Goal: Transaction & Acquisition: Register for event/course

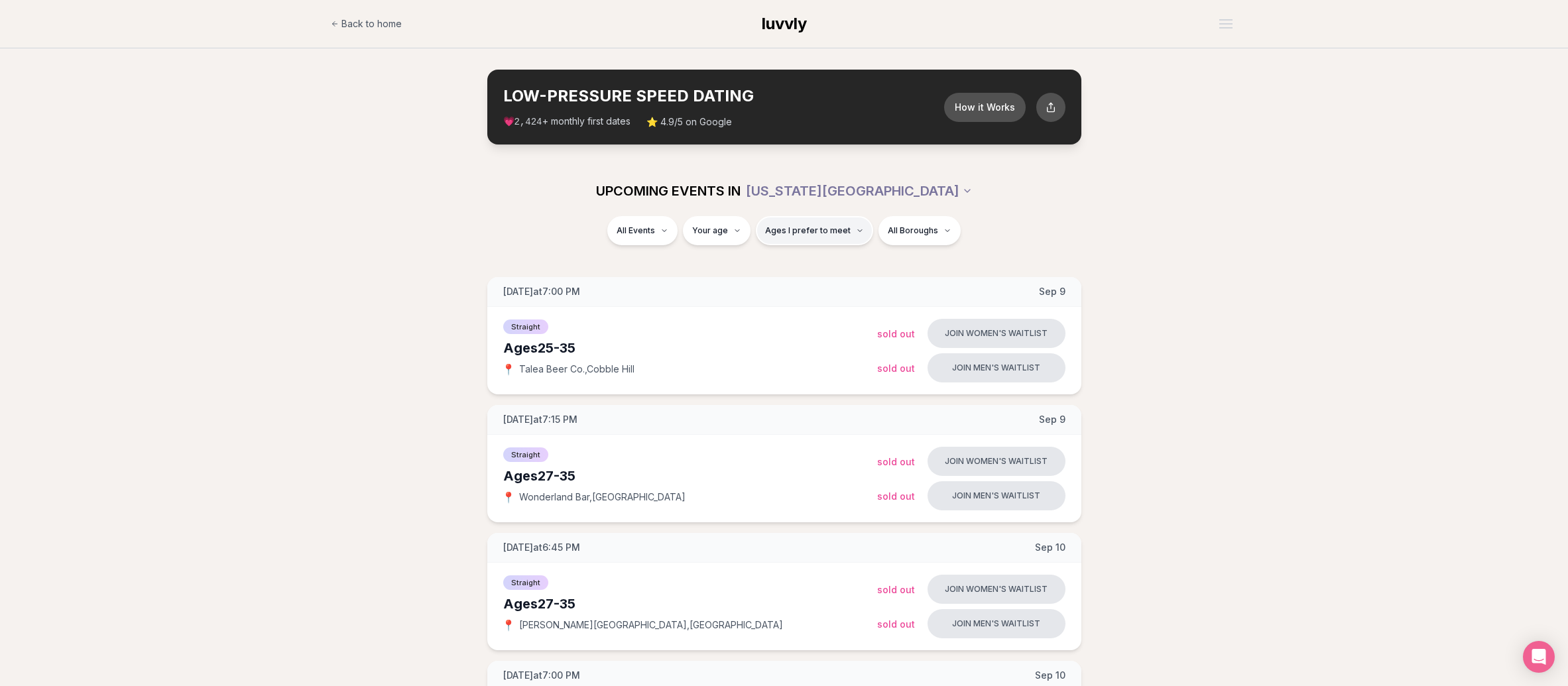
click at [822, 236] on button "Ages I prefer to meet" at bounding box center [815, 230] width 117 height 29
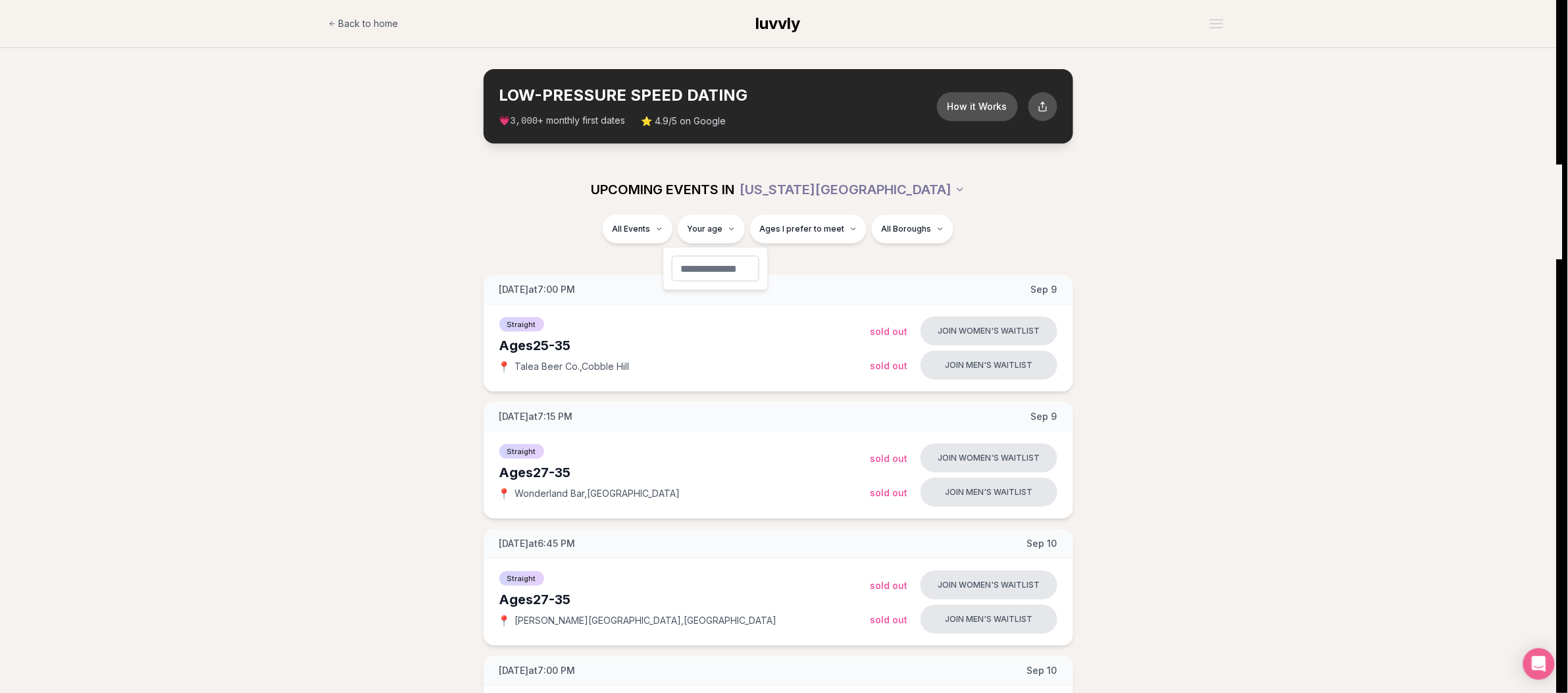
click at [702, 266] on input "number" at bounding box center [716, 268] width 88 height 26
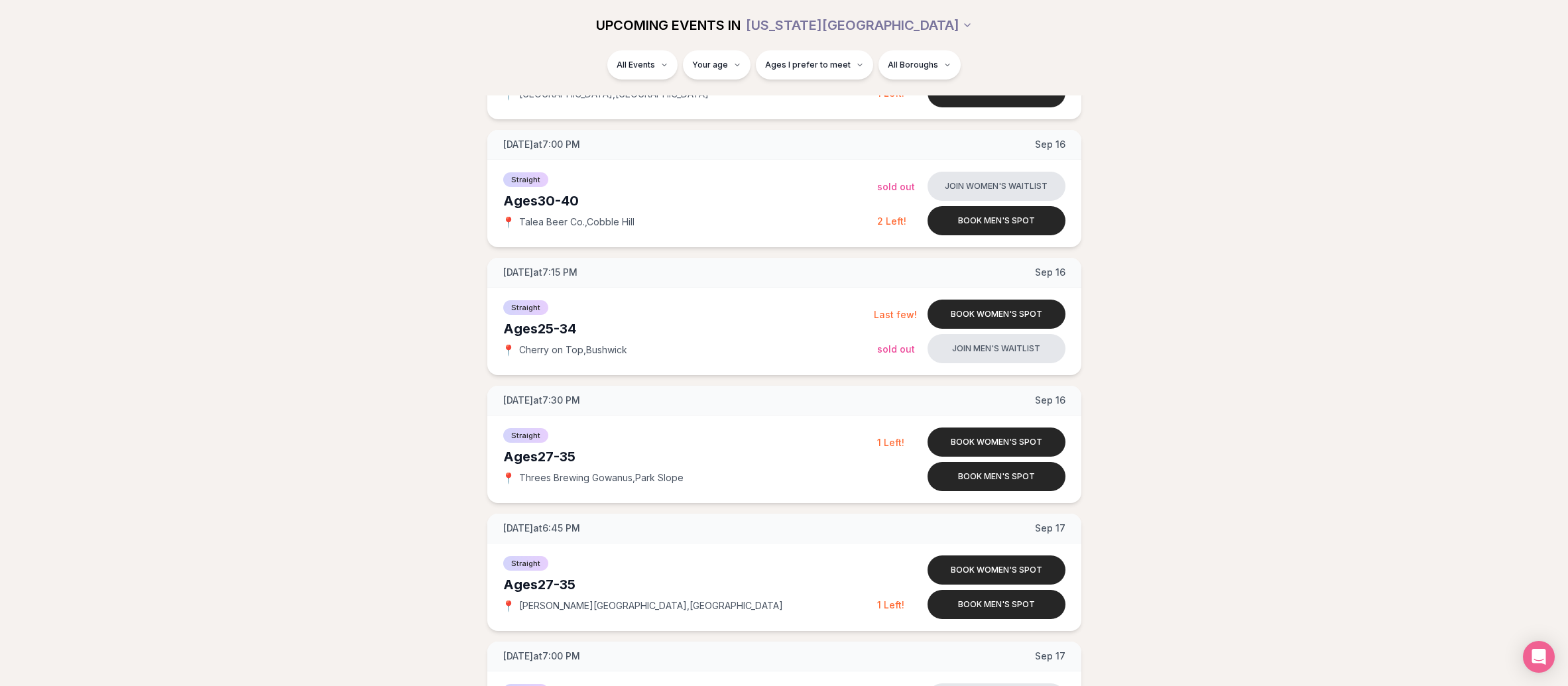
scroll to position [1018, 0]
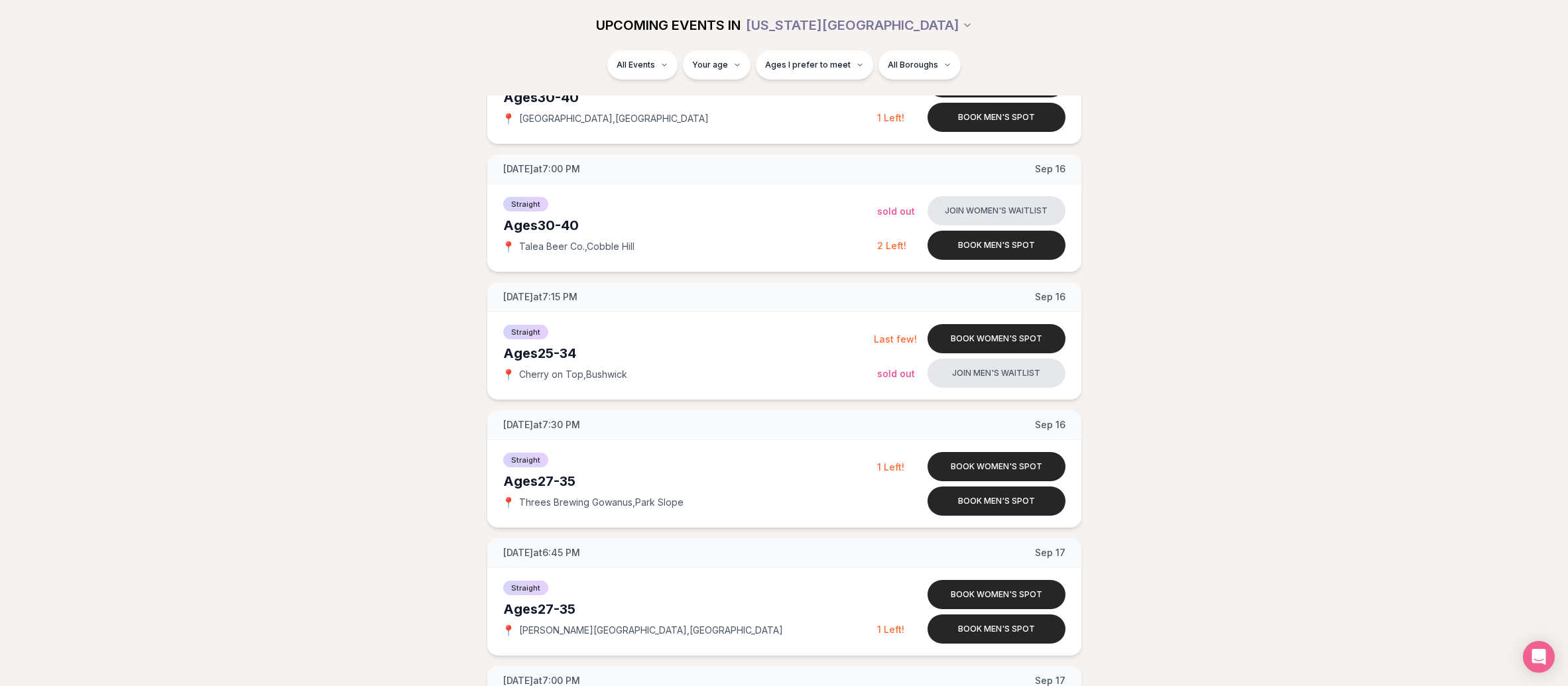
click at [981, 246] on button "Book men's spot" at bounding box center [996, 245] width 138 height 29
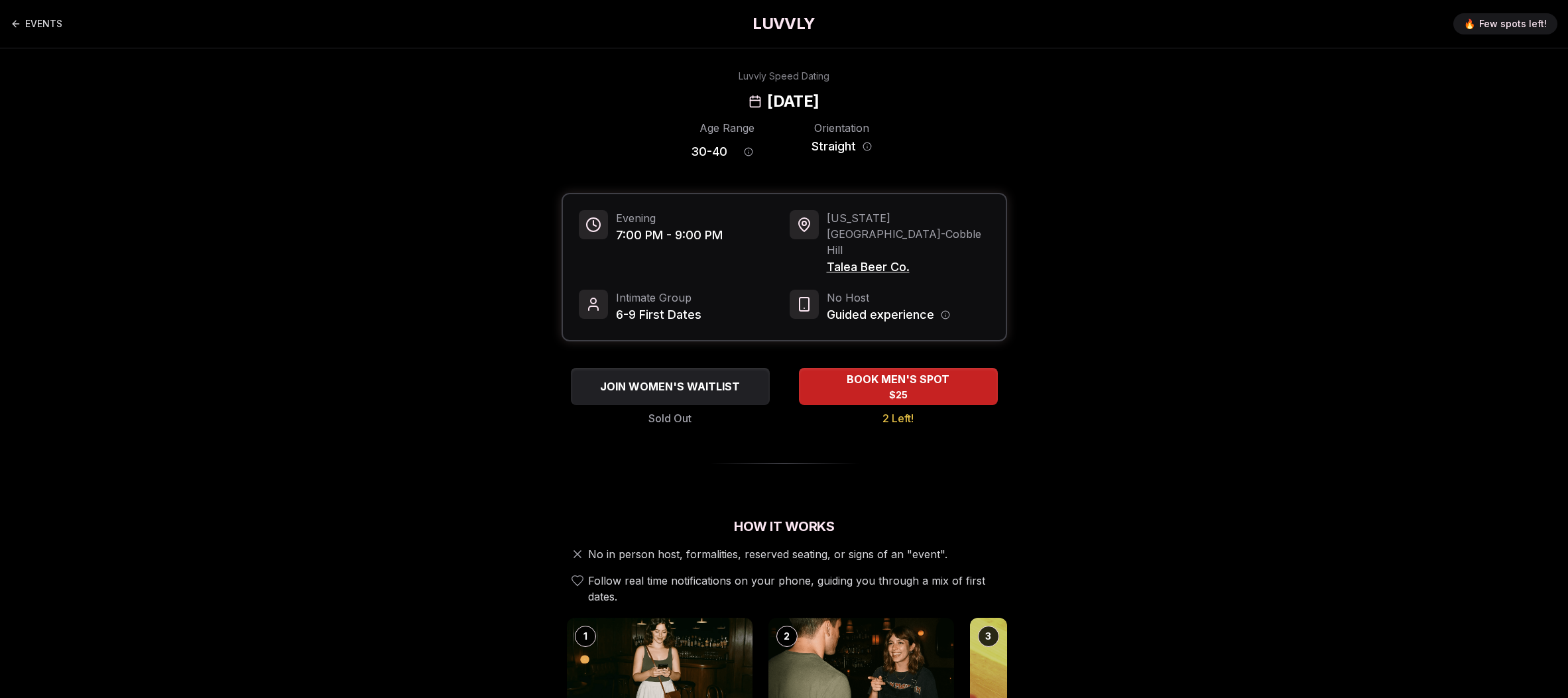
click at [937, 372] on div "BOOK MEN'S SPOT $25 2 Left!" at bounding box center [898, 397] width 218 height 59
click at [938, 371] on span "BOOK MEN'S SPOT" at bounding box center [898, 379] width 110 height 16
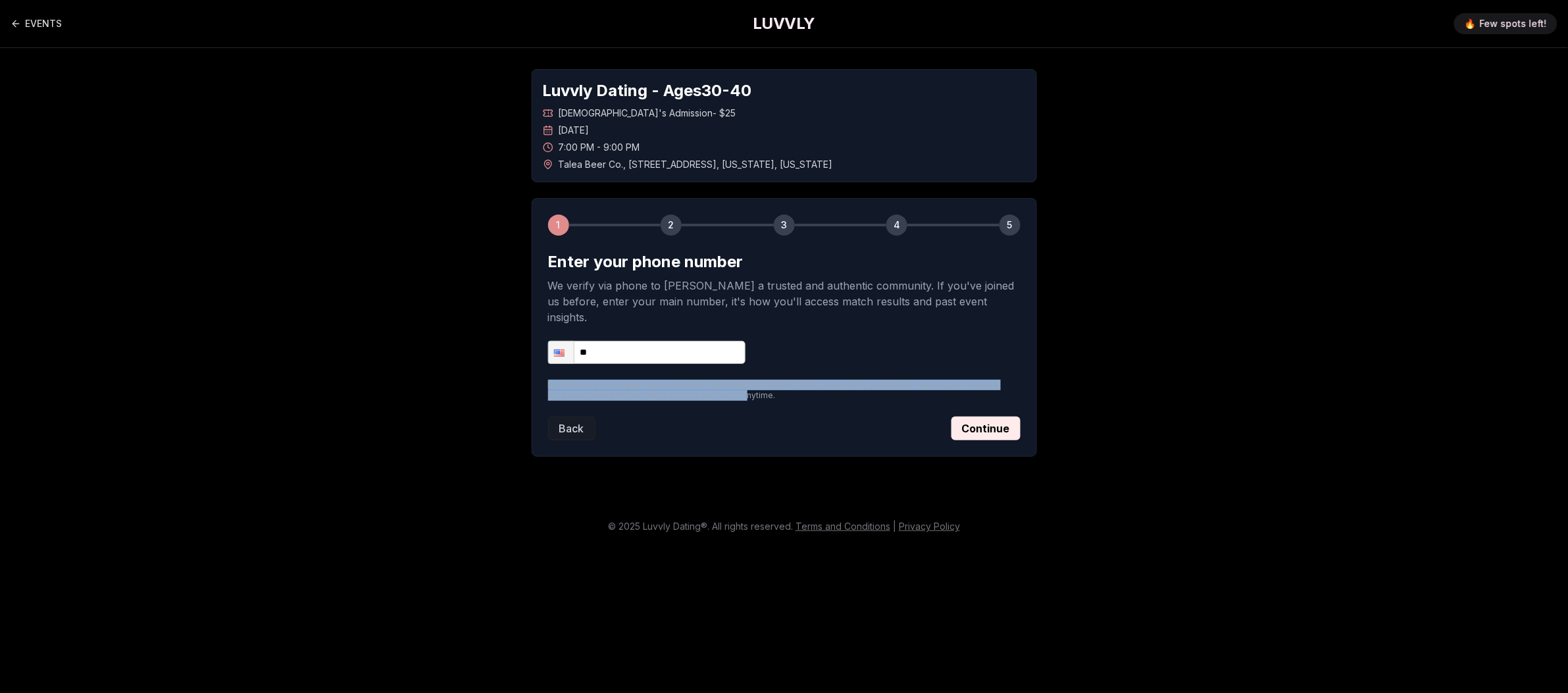
drag, startPoint x: 644, startPoint y: 377, endPoint x: 745, endPoint y: 380, distance: 101.0
click at [745, 380] on div "1 2 3 4 5 Enter your phone number We verify via phone to foster a trusted and a…" at bounding box center [784, 327] width 506 height 258
click at [696, 380] on p "By continuing, you agree to receive texts from Luvvly. SMS is required to parti…" at bounding box center [784, 390] width 473 height 21
drag, startPoint x: 871, startPoint y: 369, endPoint x: 1016, endPoint y: 381, distance: 145.5
click at [1016, 381] on p "By continuing, you agree to receive texts from Luvvly. SMS is required to parti…" at bounding box center [784, 390] width 473 height 21
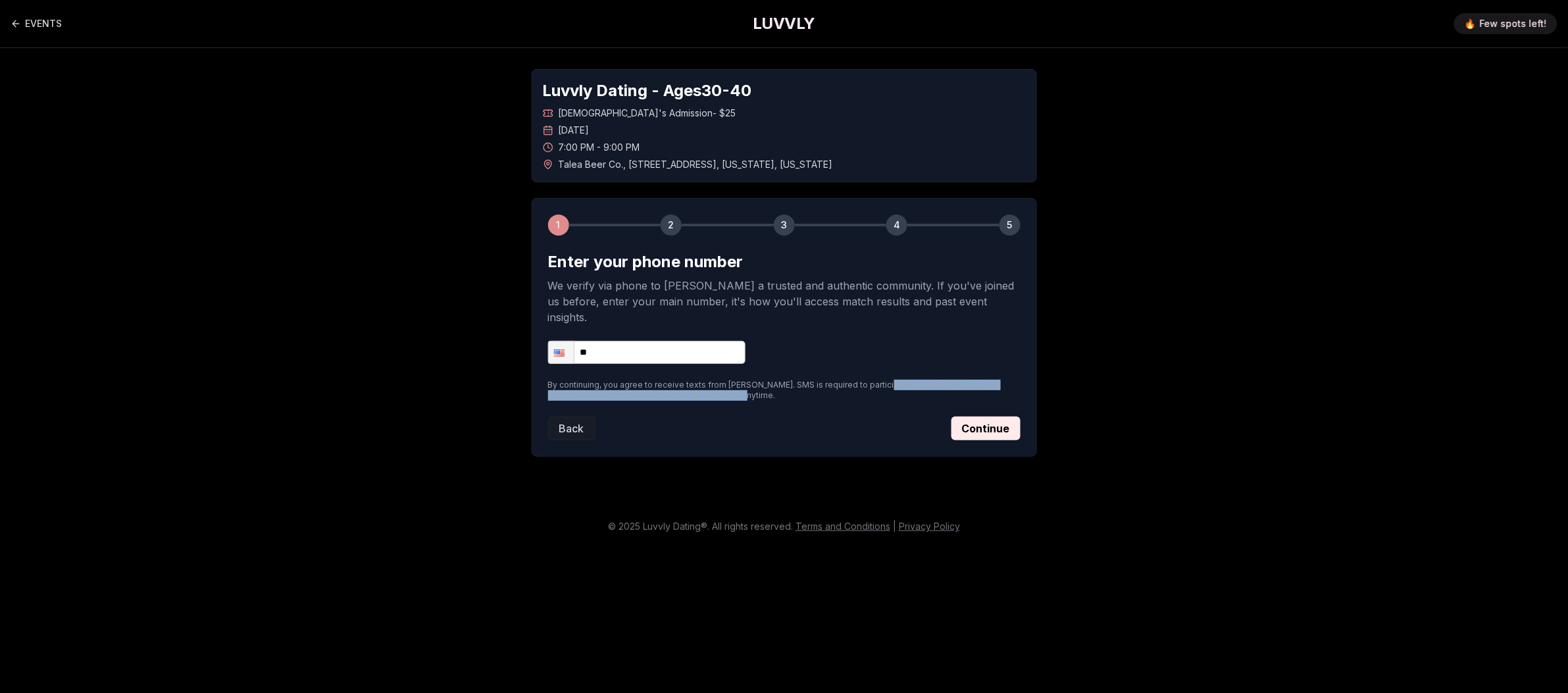
click at [778, 383] on p "By continuing, you agree to receive texts from Luvvly. SMS is required to parti…" at bounding box center [784, 390] width 473 height 21
drag, startPoint x: 722, startPoint y: 382, endPoint x: 511, endPoint y: 365, distance: 211.7
click at [511, 365] on div "Luvvly Dating - Ages 30 - 40 Straight Men's Admission - $25 Tuesday, September …" at bounding box center [784, 262] width 921 height 429
click at [940, 380] on p "By continuing, you agree to receive texts from Luvvly. SMS is required to parti…" at bounding box center [784, 390] width 473 height 21
drag, startPoint x: 730, startPoint y: 382, endPoint x: 491, endPoint y: 353, distance: 240.8
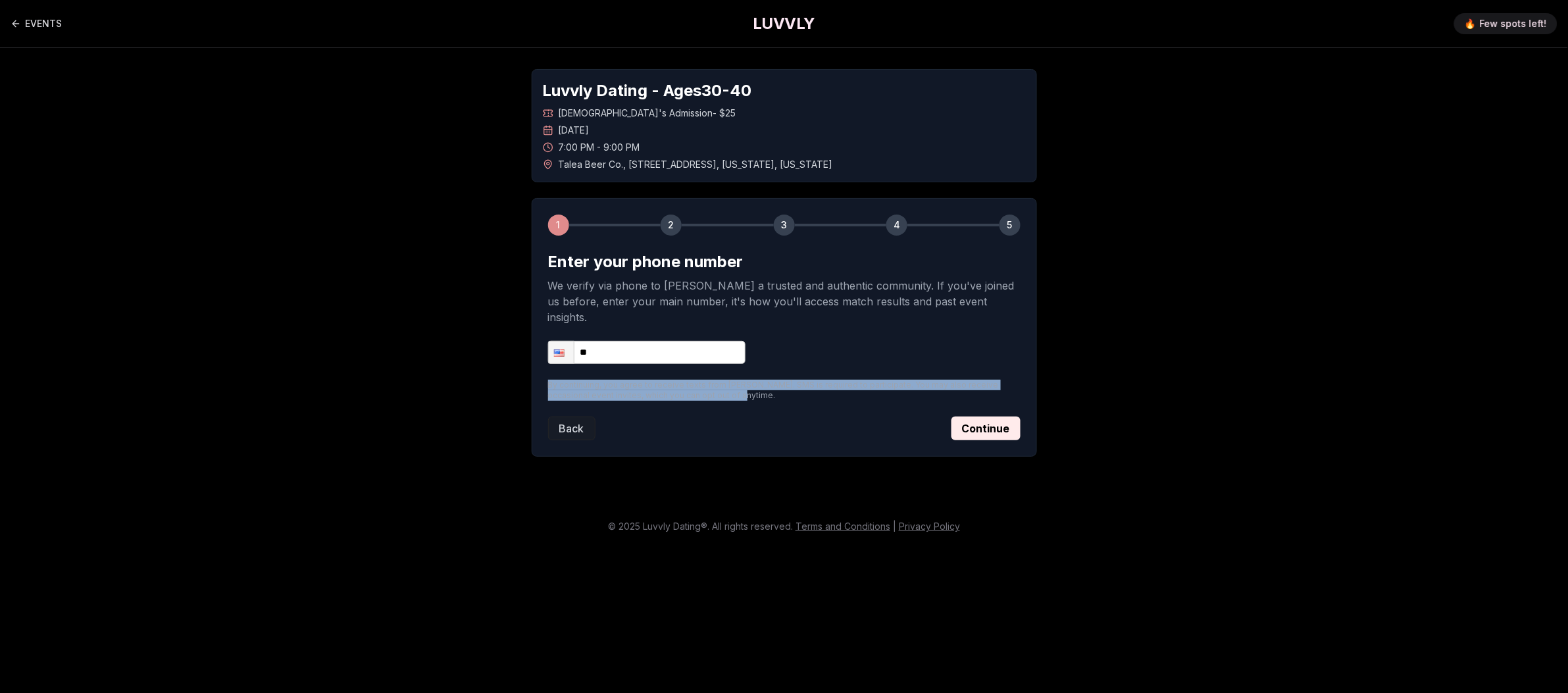
click at [491, 353] on div "Luvvly Dating - Ages 30 - 40 Straight Men's Admission - $25 Tuesday, September …" at bounding box center [784, 262] width 921 height 429
click at [731, 383] on p "By continuing, you agree to receive texts from Luvvly. SMS is required to parti…" at bounding box center [784, 390] width 473 height 21
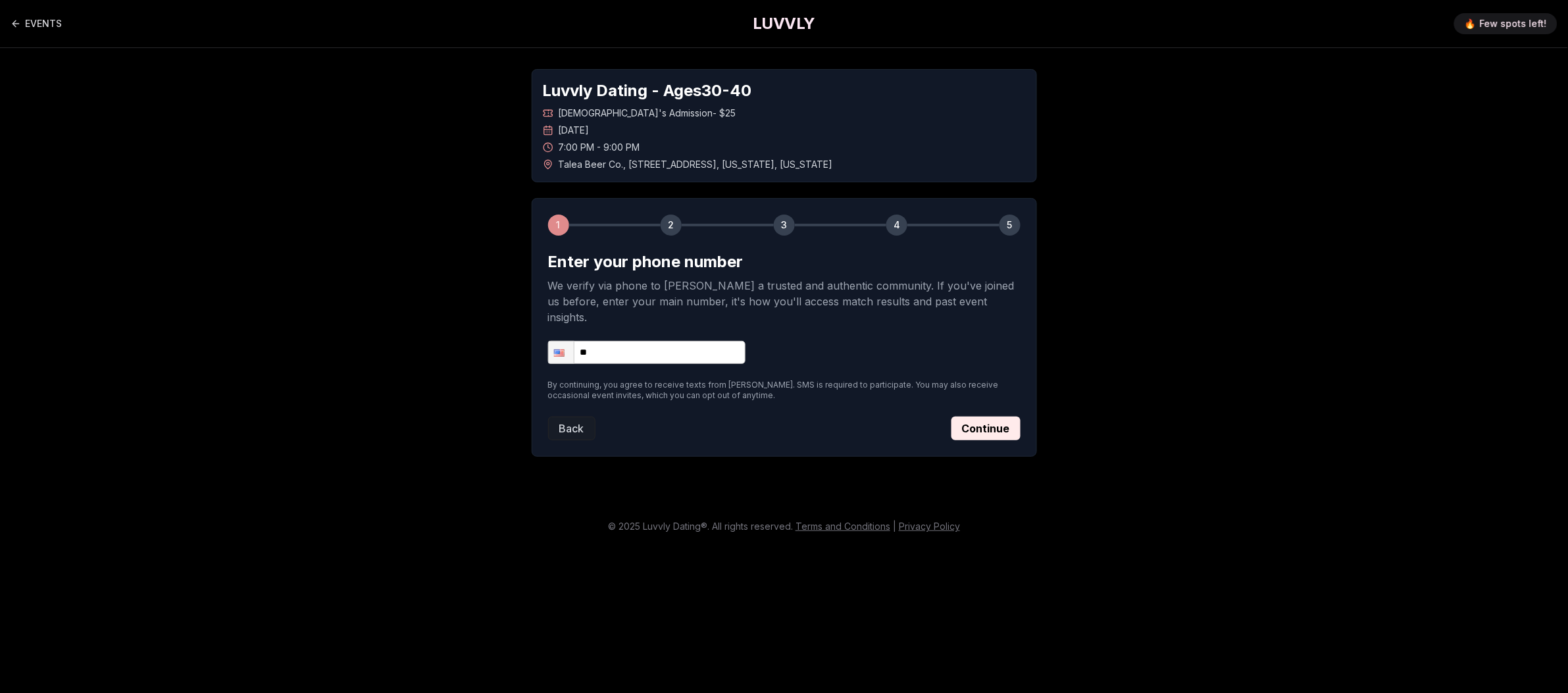
click at [630, 341] on input "**" at bounding box center [647, 352] width 198 height 23
click at [632, 341] on input "**" at bounding box center [647, 352] width 198 height 23
click at [624, 341] on input "**" at bounding box center [647, 352] width 198 height 23
type input "**********"
click at [745, 389] on form "**********" at bounding box center [784, 346] width 473 height 189
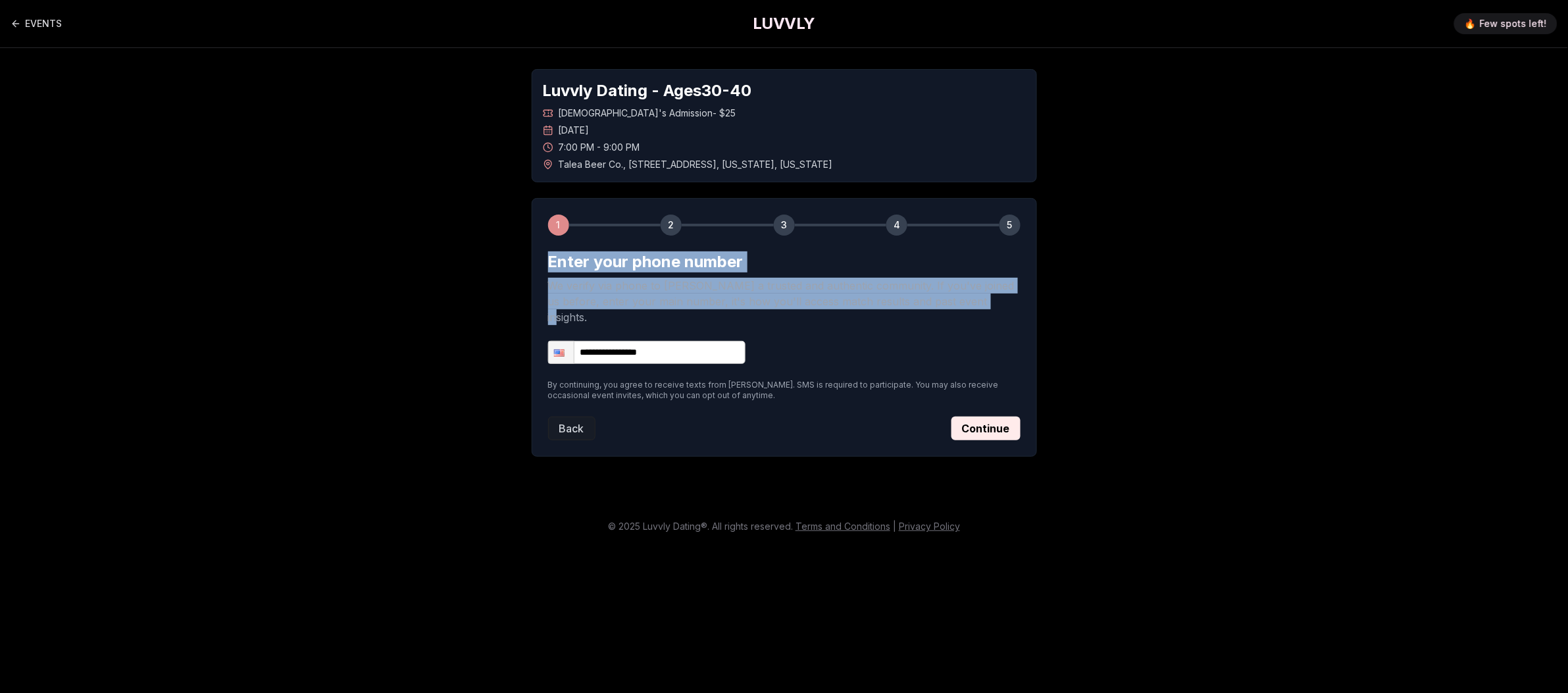
drag, startPoint x: 970, startPoint y: 301, endPoint x: 551, endPoint y: 258, distance: 421.2
click at [551, 258] on div "Enter your phone number We verify via phone to foster a trusted and authentic c…" at bounding box center [784, 288] width 473 height 74
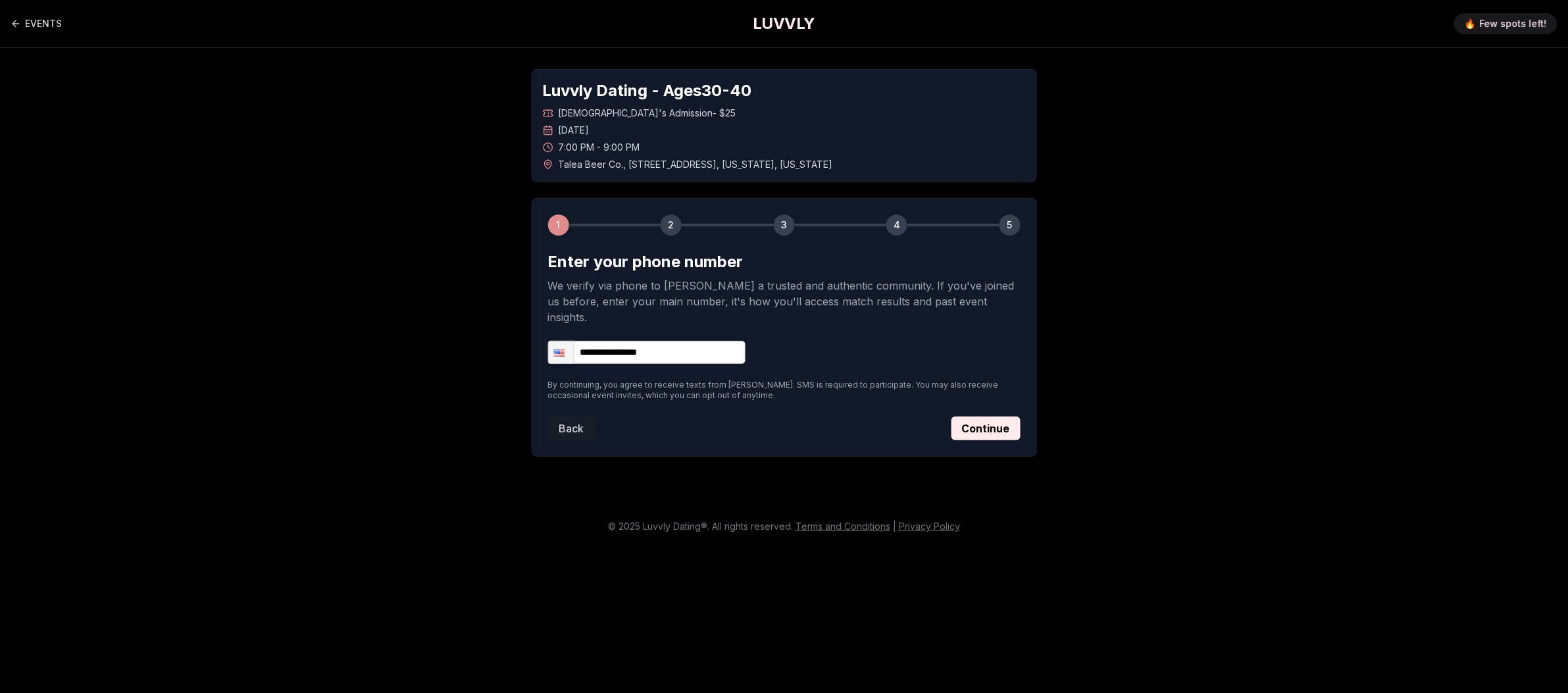
drag, startPoint x: 1214, startPoint y: 148, endPoint x: 1212, endPoint y: 138, distance: 10.2
click at [1214, 147] on div "**********" at bounding box center [784, 262] width 921 height 429
click at [1045, 300] on div "**********" at bounding box center [784, 262] width 921 height 429
click at [1101, 415] on div "**********" at bounding box center [784, 262] width 921 height 429
click at [1001, 416] on button "Continue" at bounding box center [986, 428] width 69 height 23
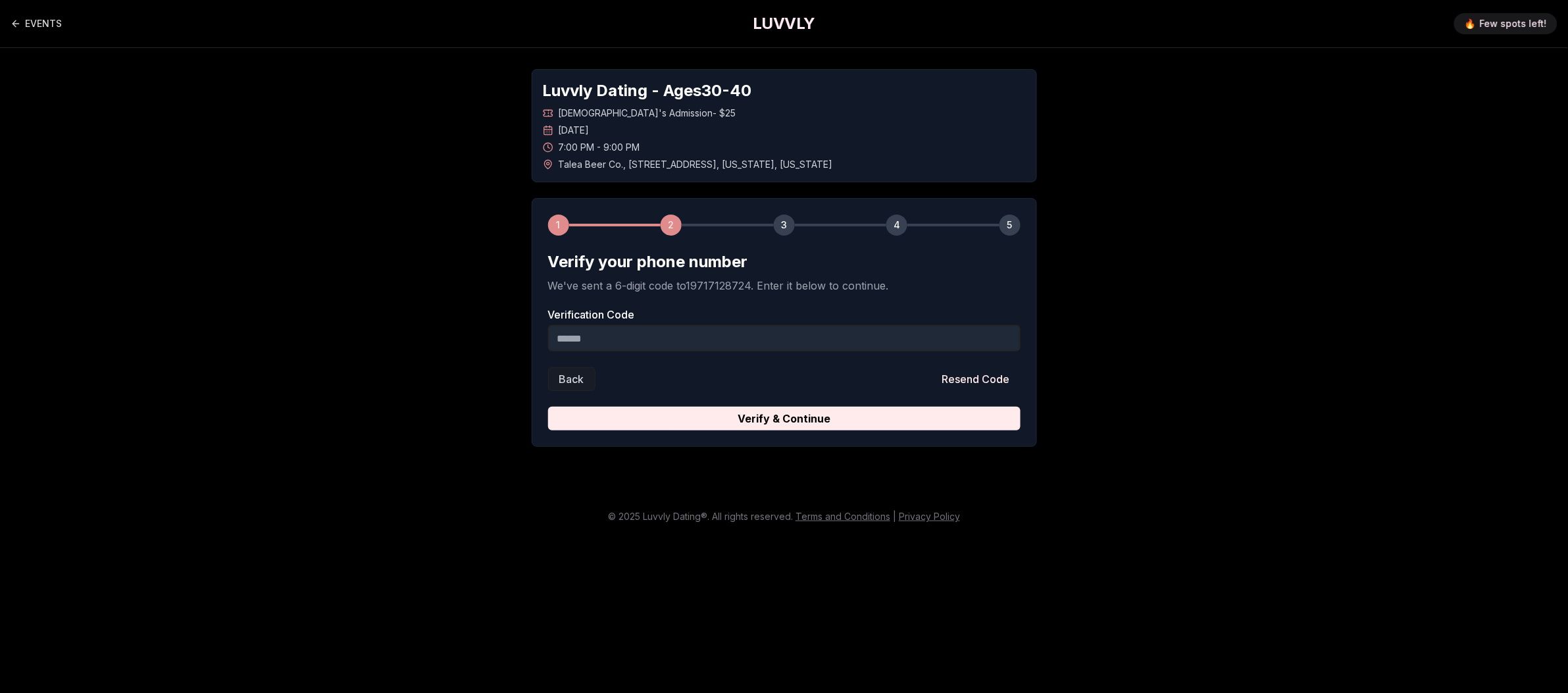
click at [816, 343] on input "Verification Code" at bounding box center [784, 338] width 473 height 26
click at [781, 353] on form "Verify your phone number We've sent a 6-digit code to 19717128724 . Enter it be…" at bounding box center [784, 341] width 473 height 179
click at [774, 342] on input "Verification Code" at bounding box center [784, 338] width 473 height 26
paste input "******"
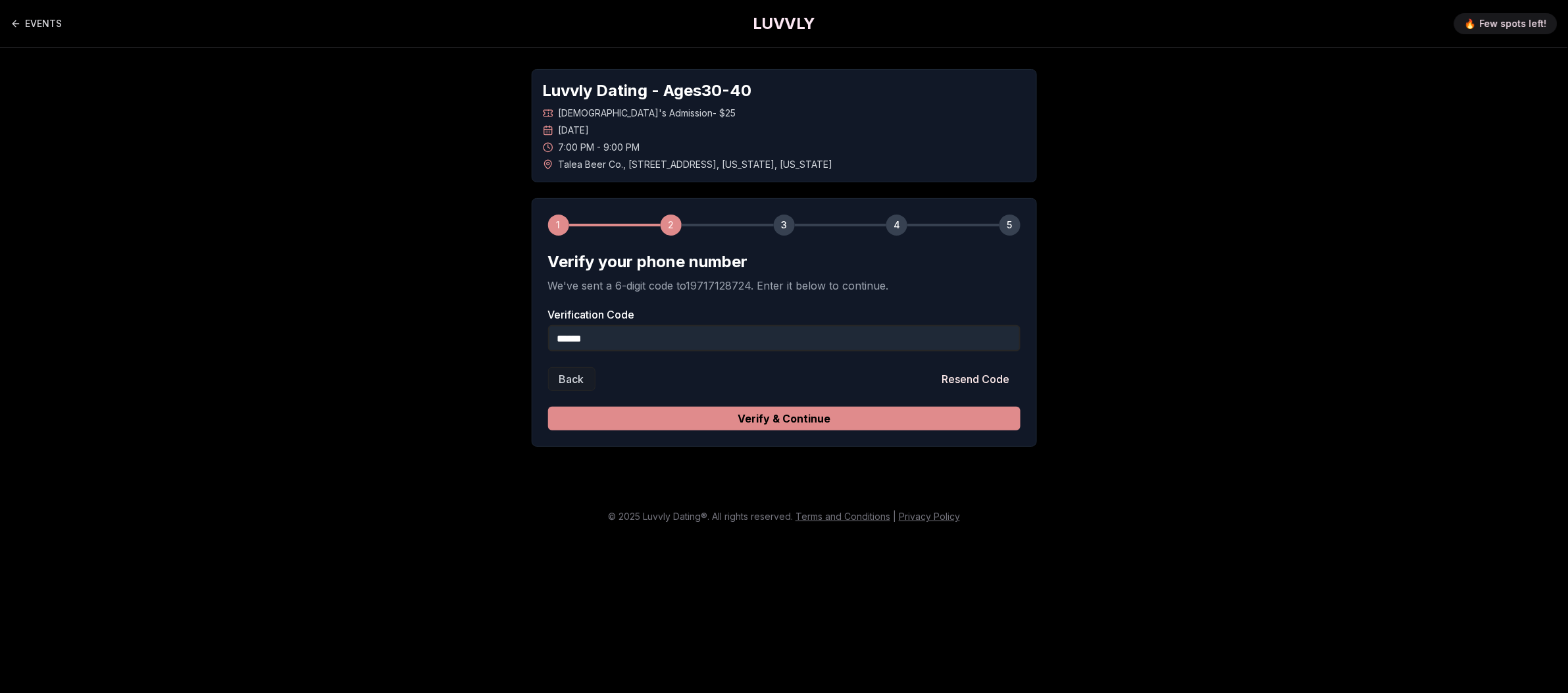
type input "******"
click at [637, 419] on button "Verify & Continue" at bounding box center [784, 418] width 473 height 23
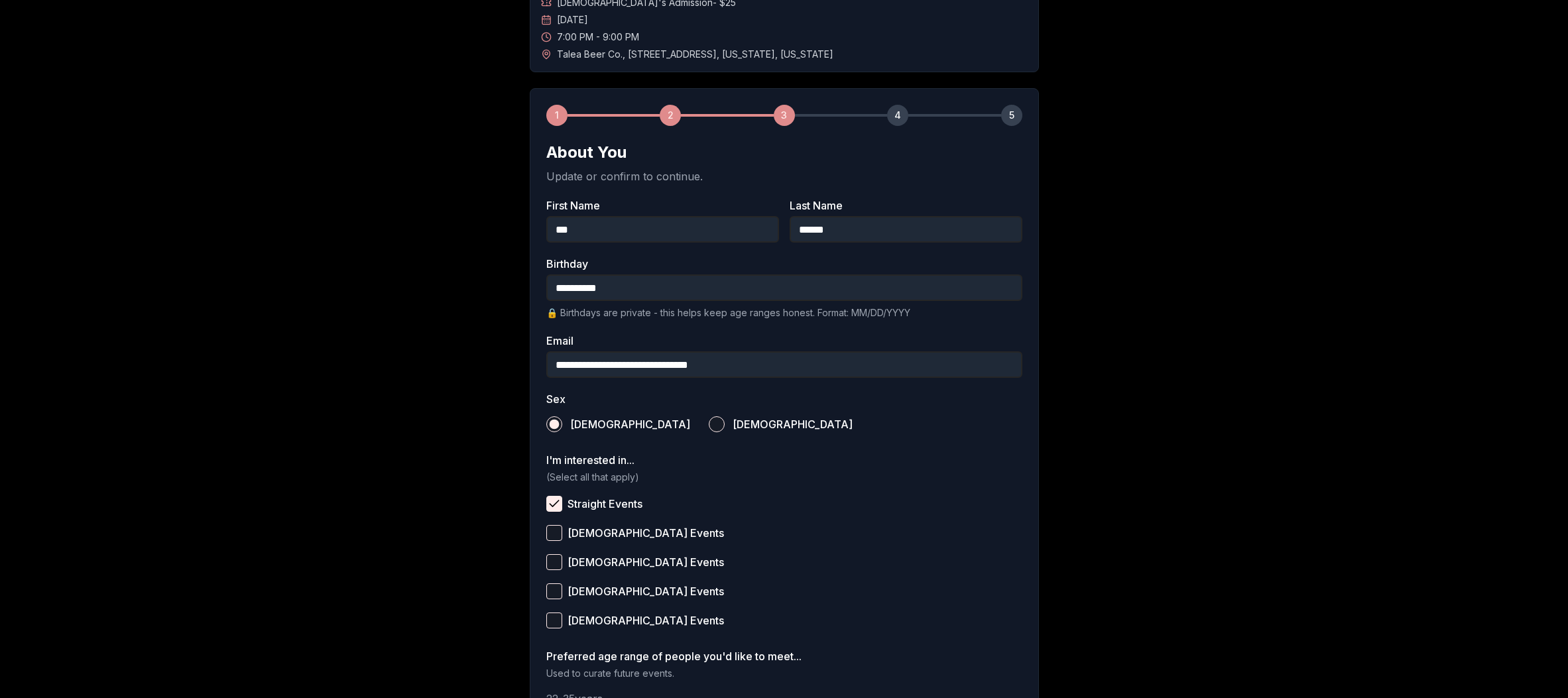
scroll to position [301, 0]
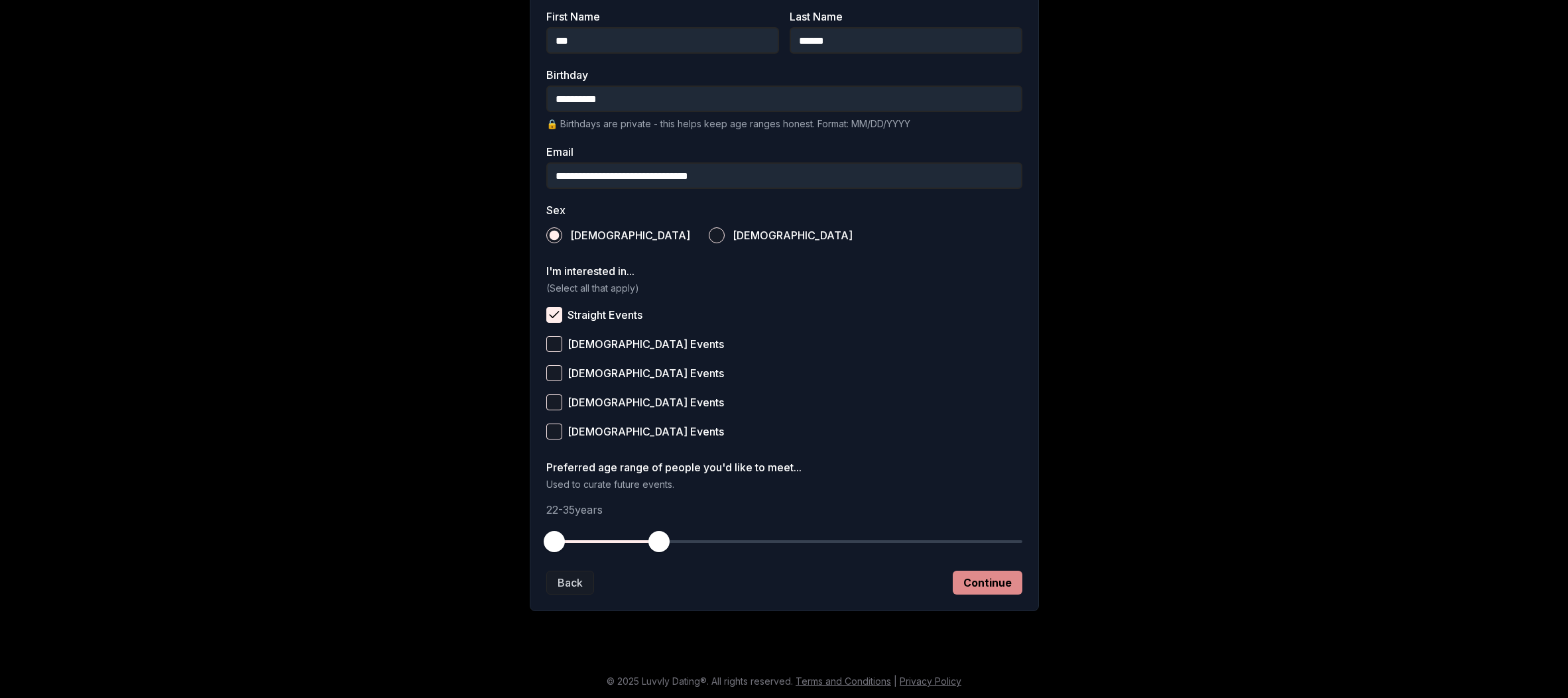
click at [991, 586] on button "Continue" at bounding box center [988, 582] width 70 height 24
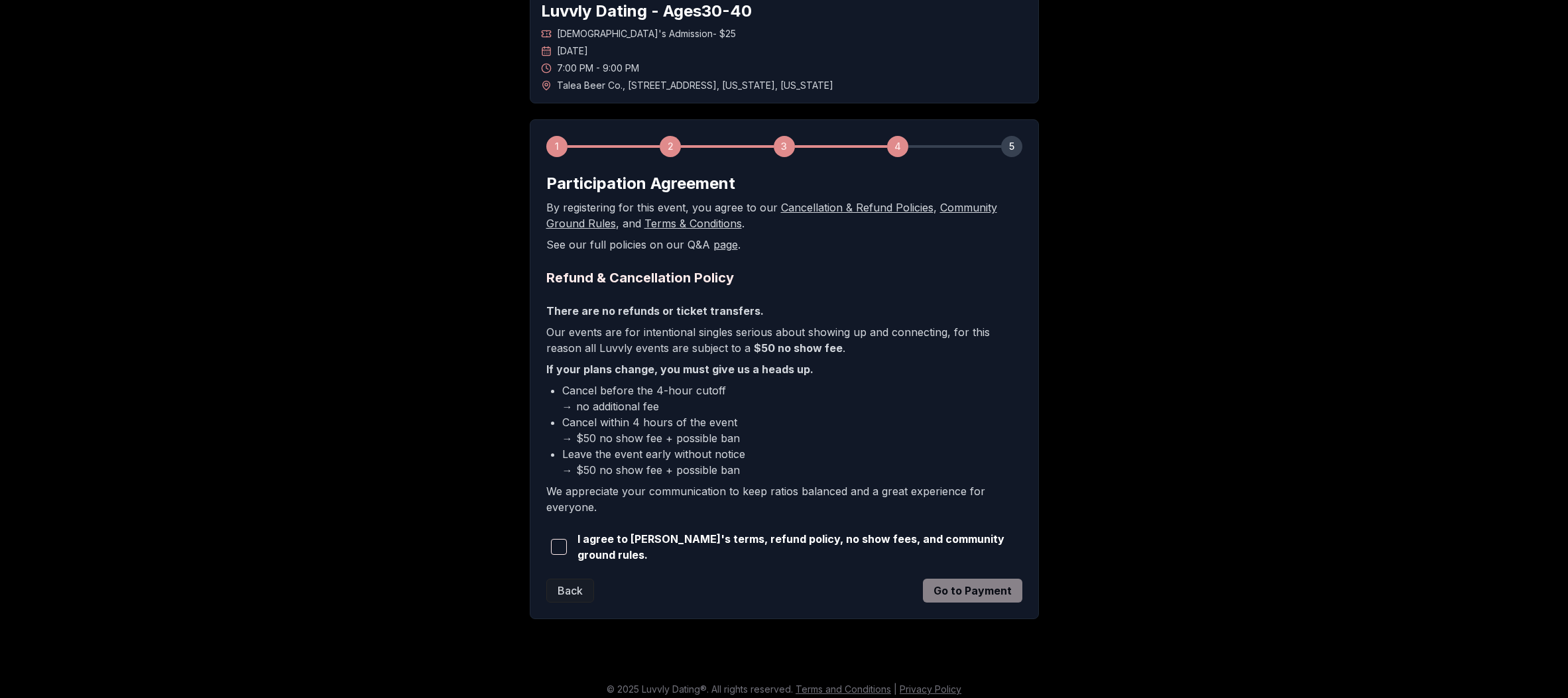
scroll to position [86, 0]
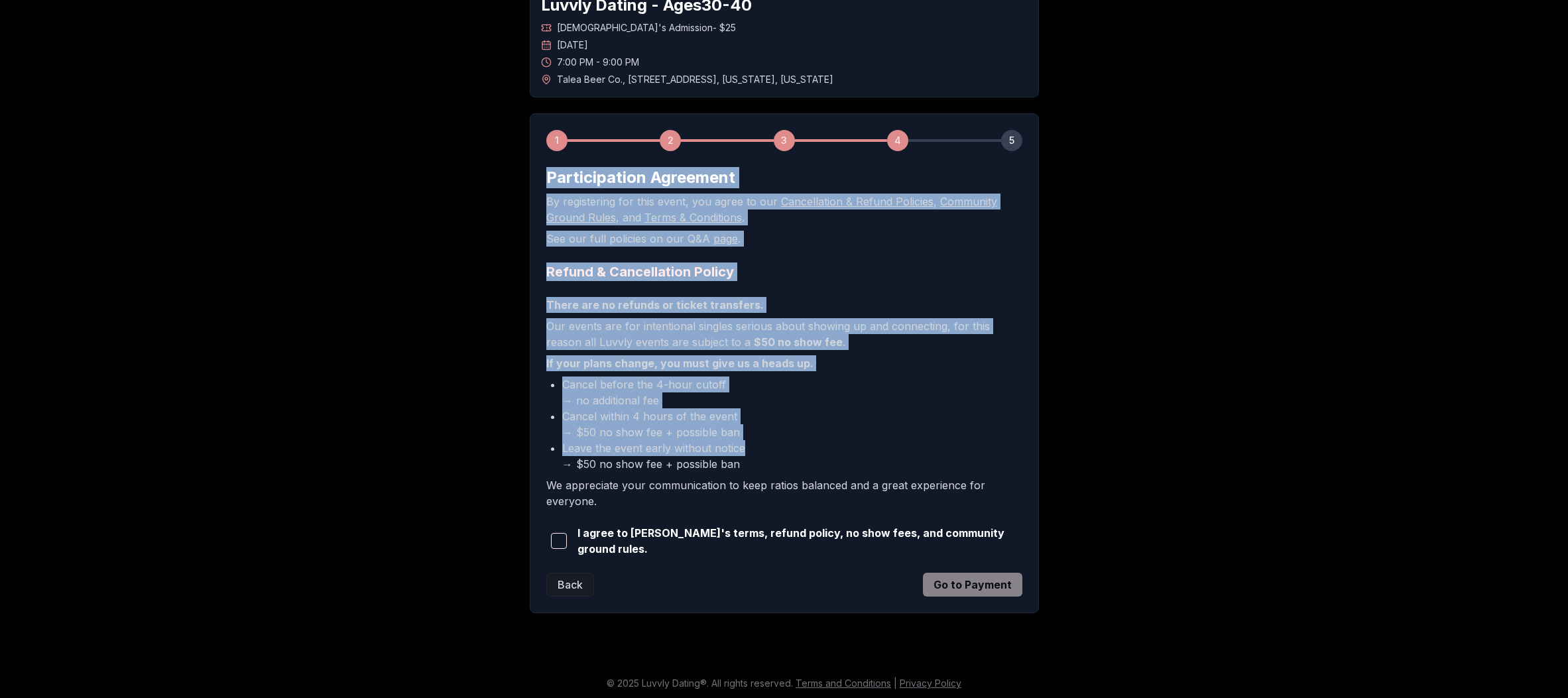
drag, startPoint x: 548, startPoint y: 177, endPoint x: 919, endPoint y: 454, distance: 463.0
click at [919, 454] on form "Participation Agreement By registering for this event, you agree to our Cancell…" at bounding box center [784, 382] width 476 height 430
click at [1144, 437] on div "Luvvly Dating - Ages [DEMOGRAPHIC_DATA] [DEMOGRAPHIC_DATA]'s Admission - $25 [D…" at bounding box center [784, 298] width 928 height 672
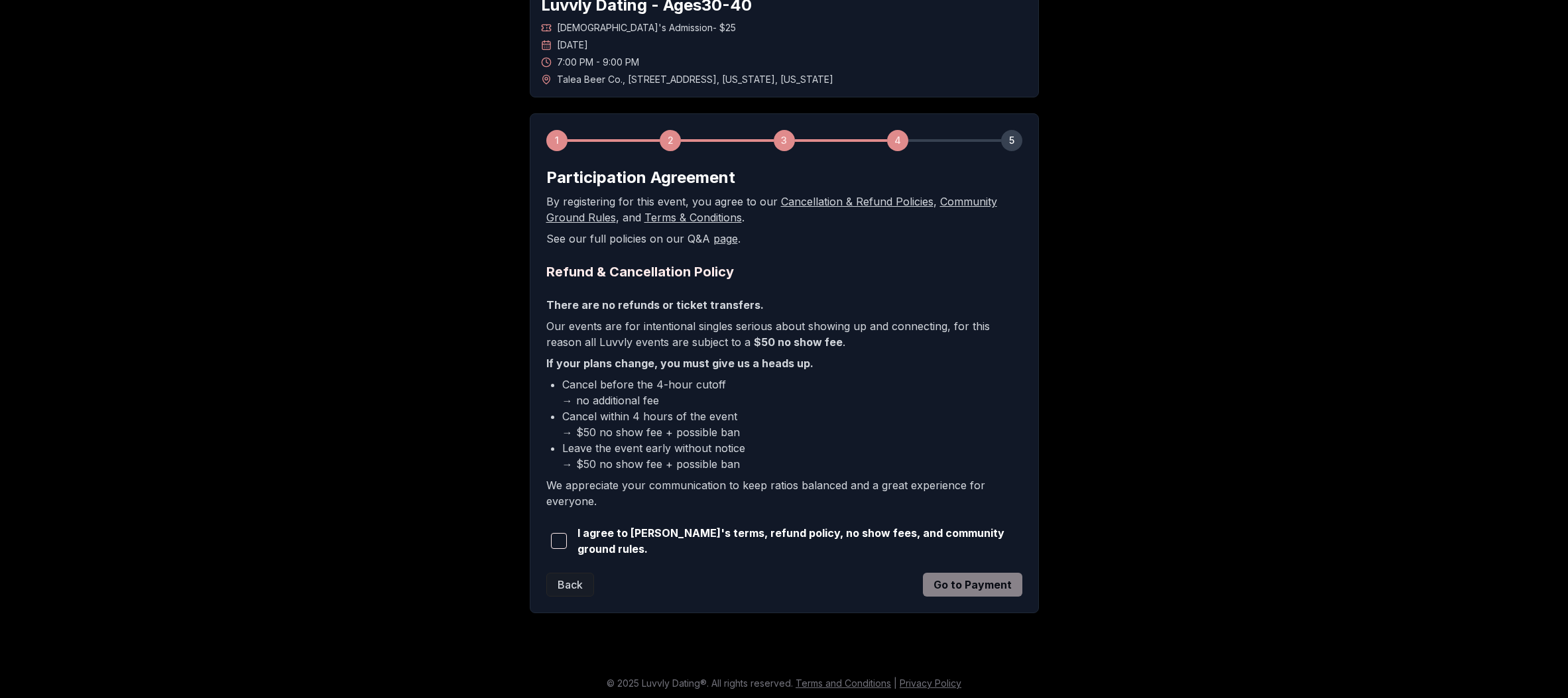
click at [564, 540] on span "button" at bounding box center [559, 541] width 16 height 16
click at [996, 584] on button "Go to Payment" at bounding box center [973, 584] width 100 height 24
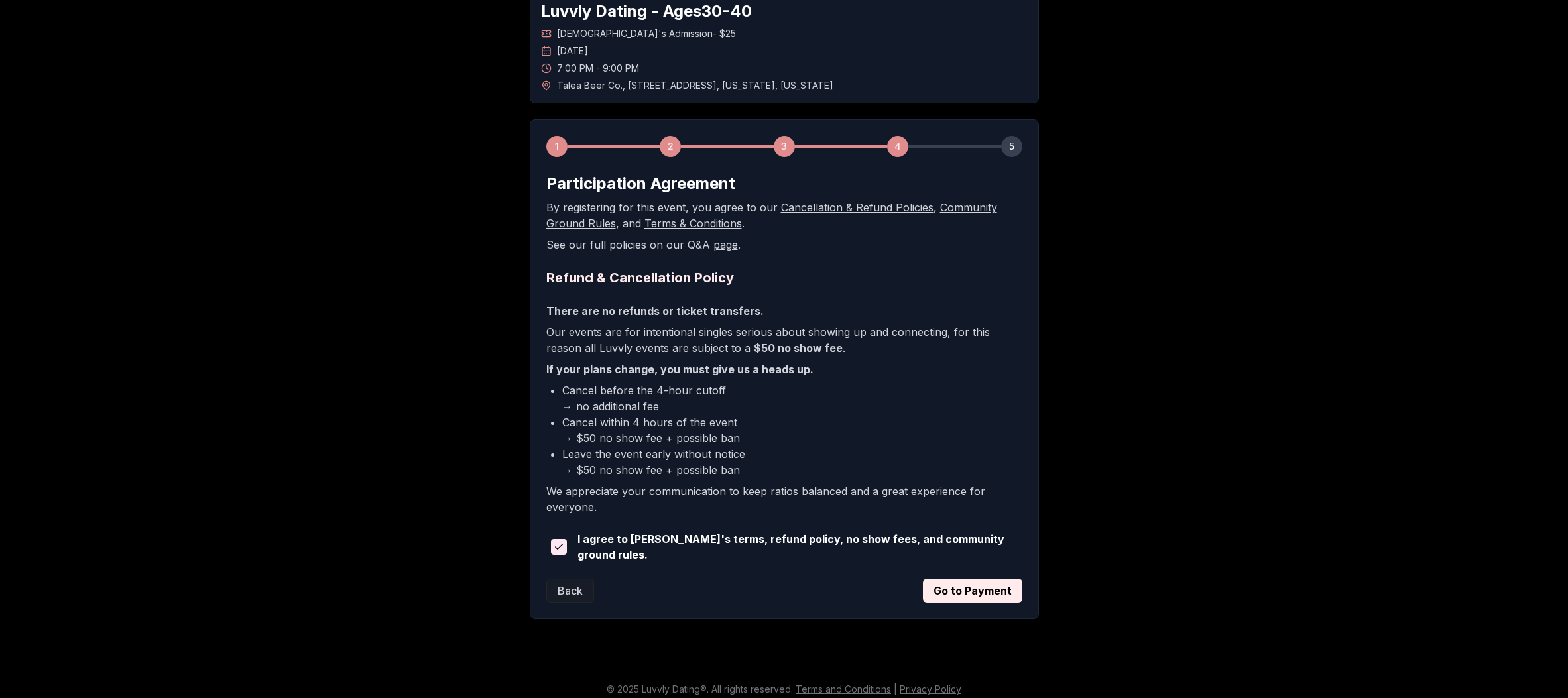
scroll to position [86, 0]
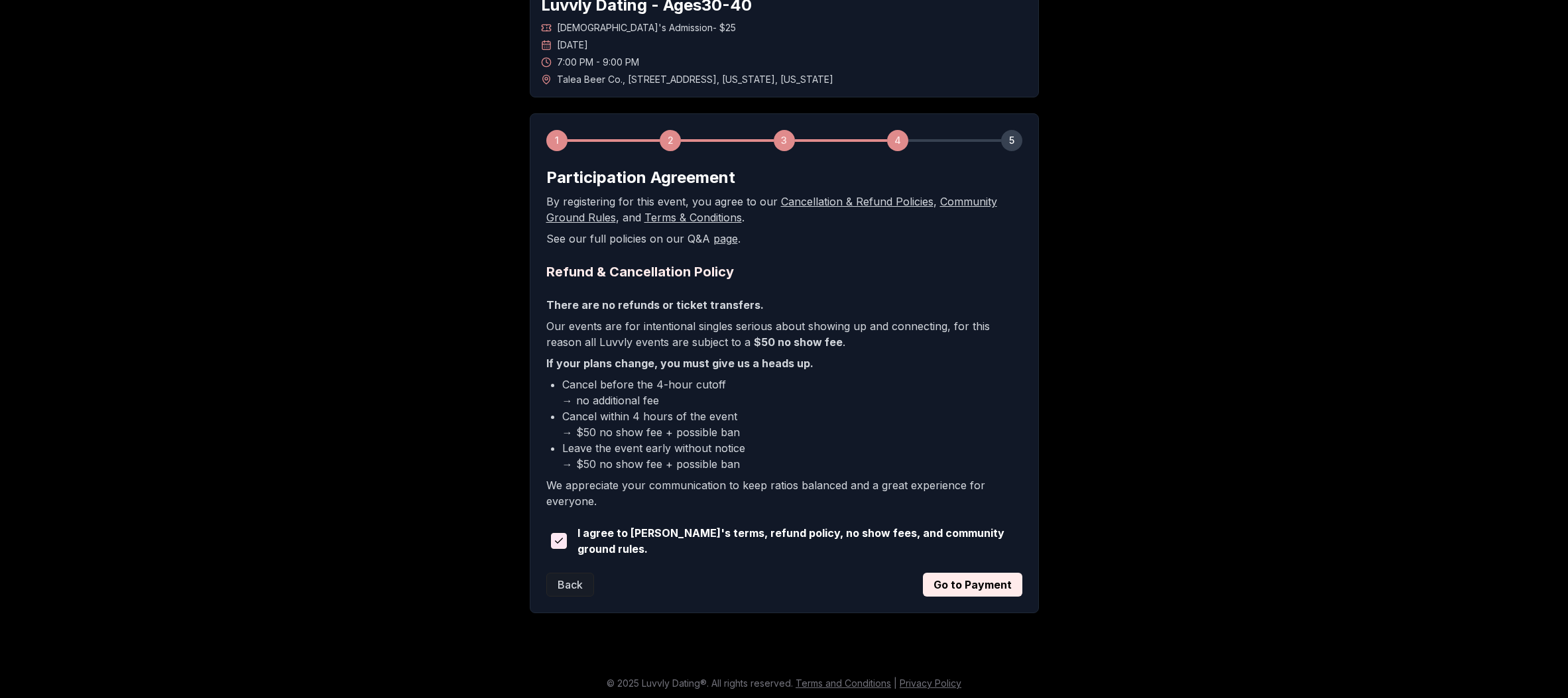
click at [1211, 462] on div "Luvvly Dating - Ages [DEMOGRAPHIC_DATA] [DEMOGRAPHIC_DATA]'s Admission - $25 [D…" at bounding box center [784, 298] width 928 height 672
drag, startPoint x: 579, startPoint y: 587, endPoint x: 422, endPoint y: 524, distance: 169.2
click at [422, 524] on div "Luvvly Dating - Ages [DEMOGRAPHIC_DATA] [DEMOGRAPHIC_DATA]'s Admission - $25 [D…" at bounding box center [784, 298] width 928 height 672
click at [562, 577] on button "Back" at bounding box center [570, 584] width 48 height 24
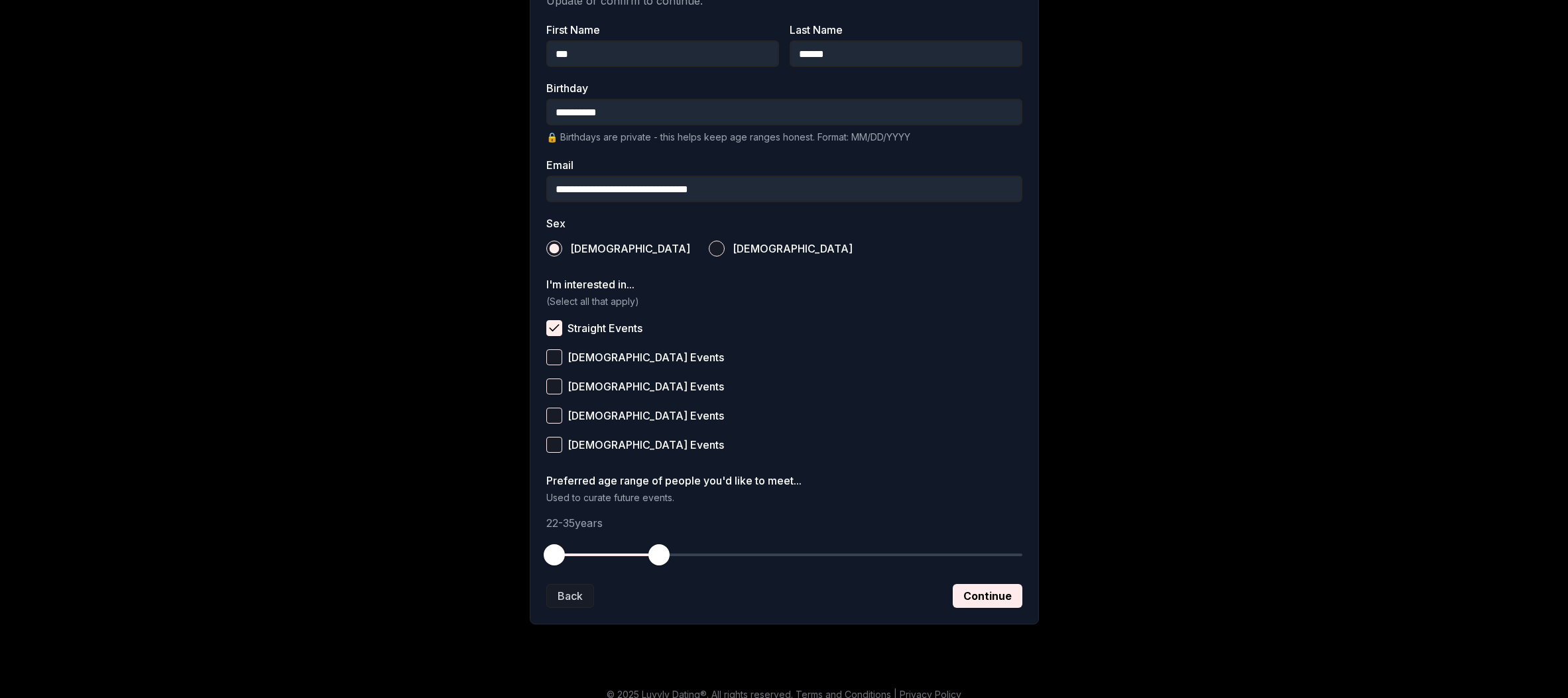
scroll to position [272, 0]
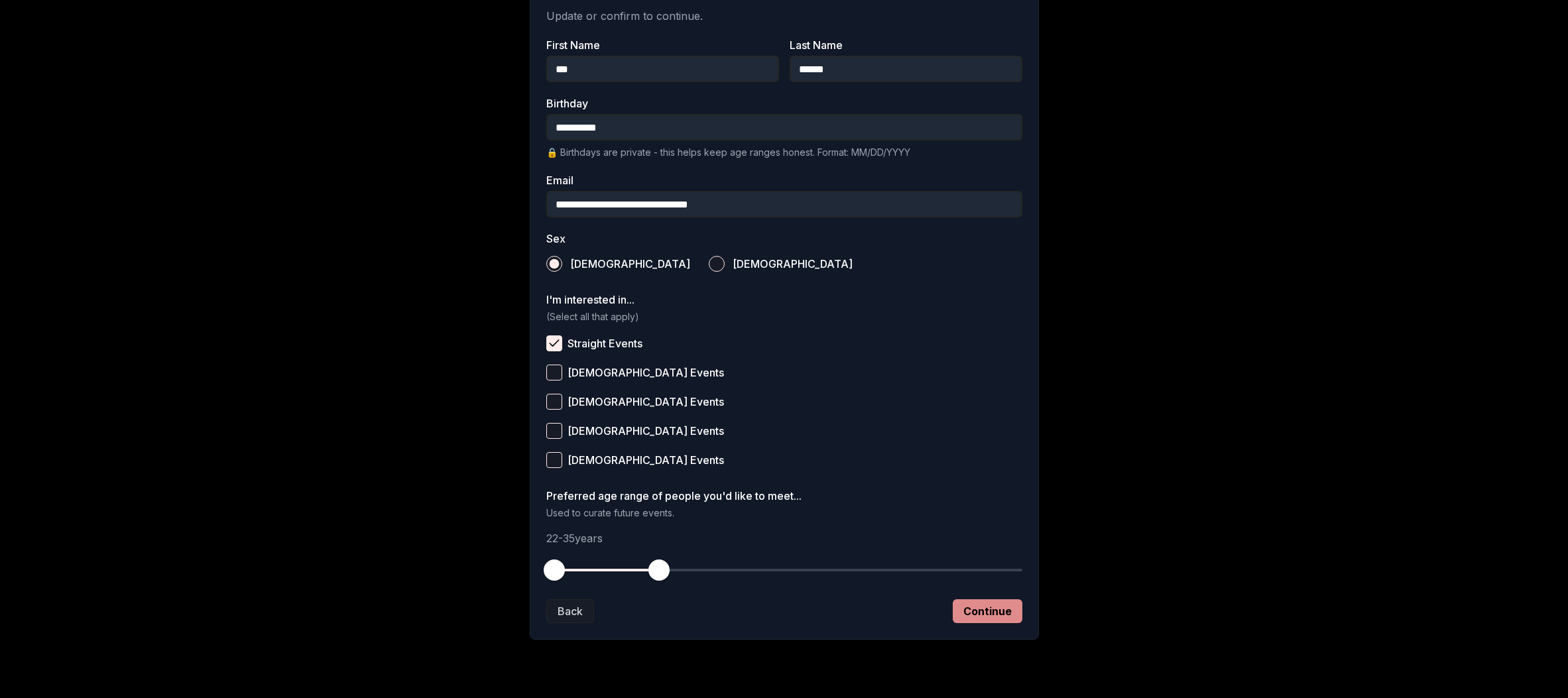
click at [1007, 608] on button "Continue" at bounding box center [988, 611] width 70 height 24
click at [1007, 608] on div "Back Continue" at bounding box center [784, 611] width 476 height 24
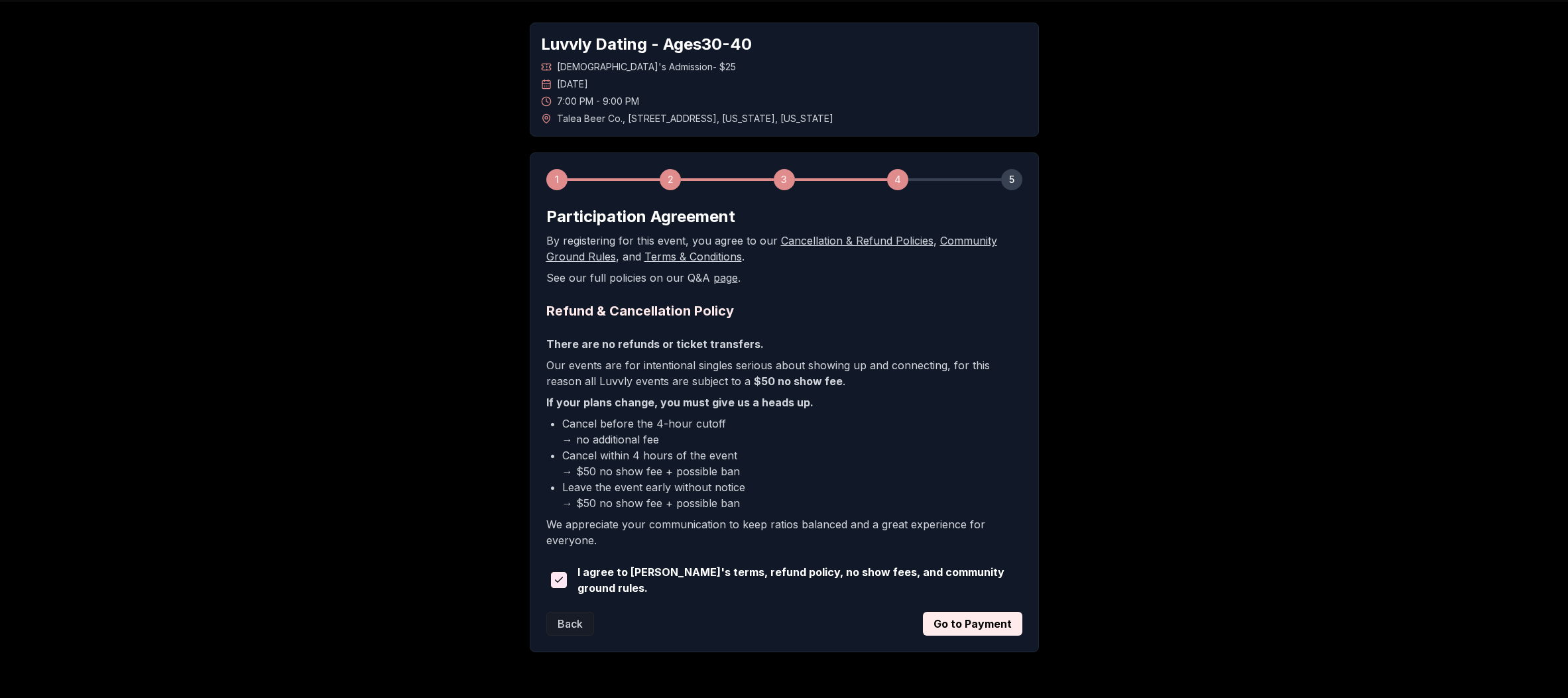
scroll to position [0, 0]
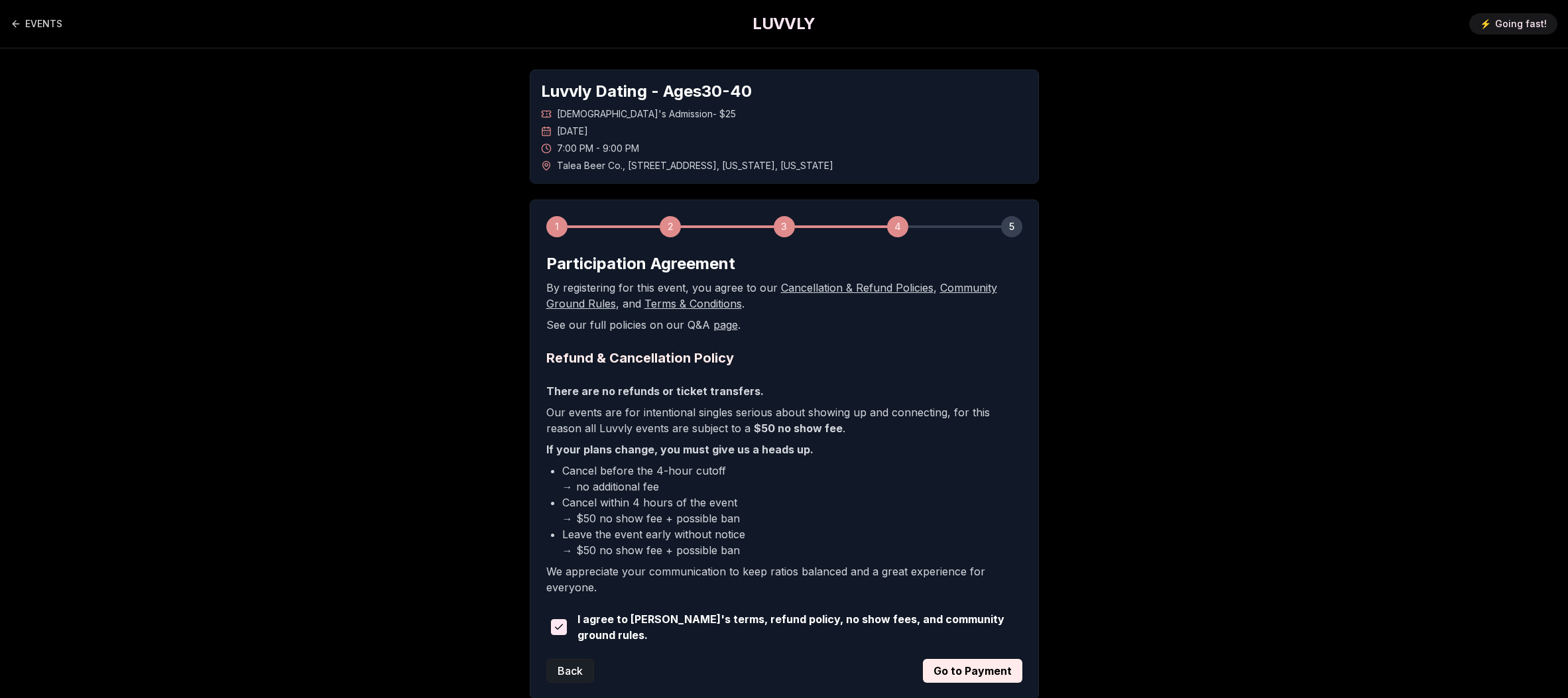
click at [572, 659] on button "Back" at bounding box center [570, 670] width 48 height 24
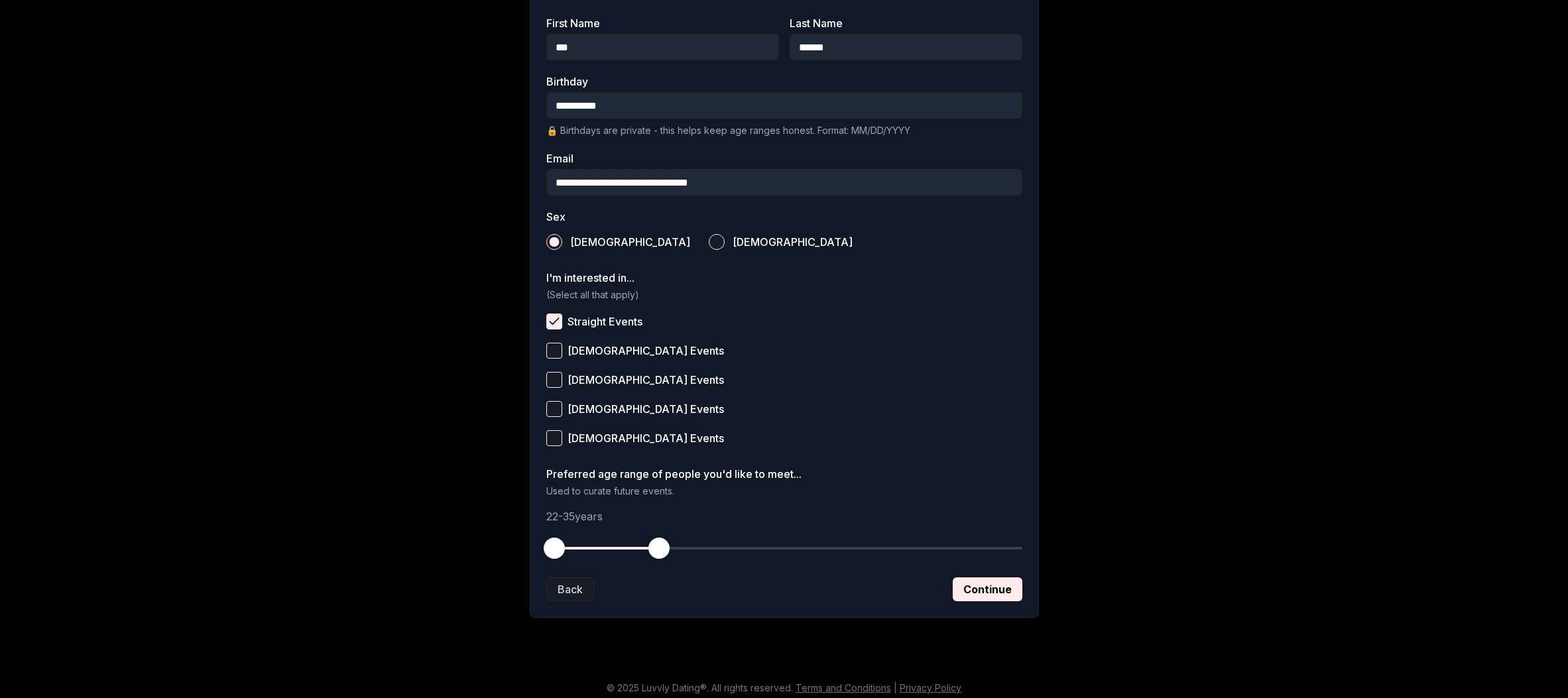
scroll to position [295, 0]
click at [975, 594] on button "Continue" at bounding box center [988, 587] width 70 height 24
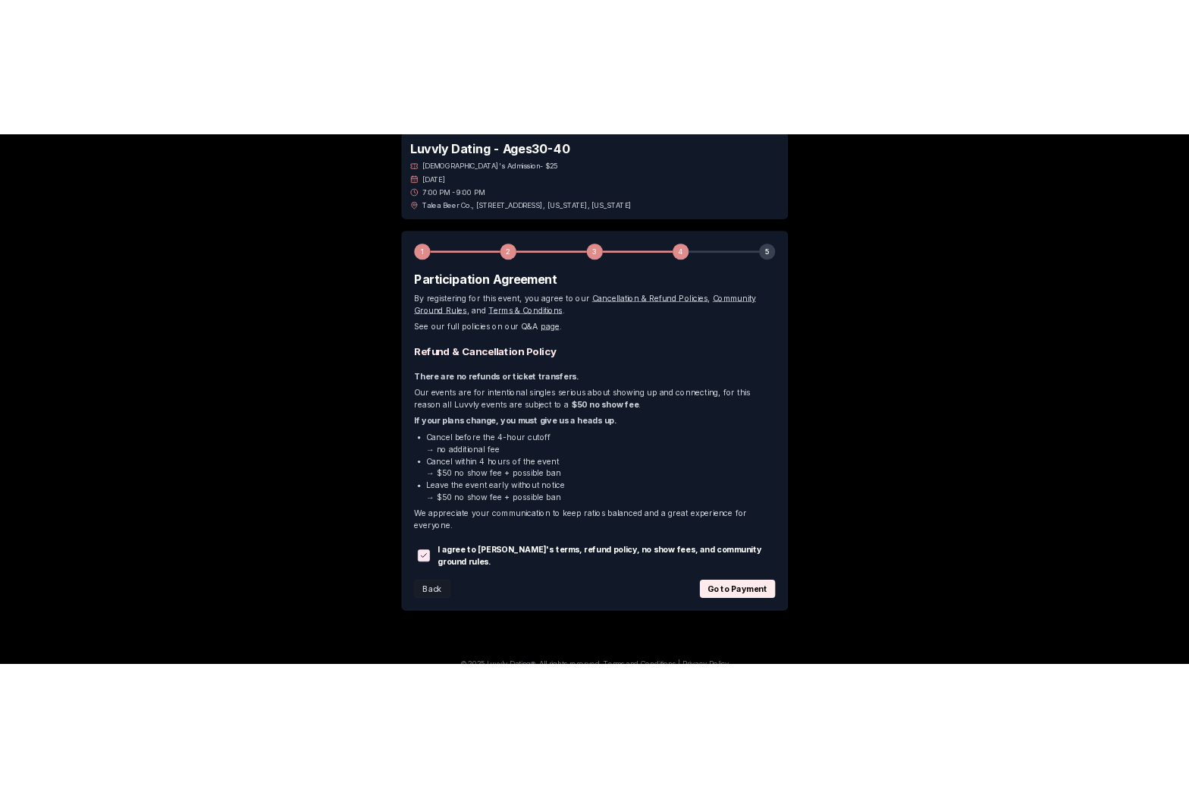
scroll to position [99, 0]
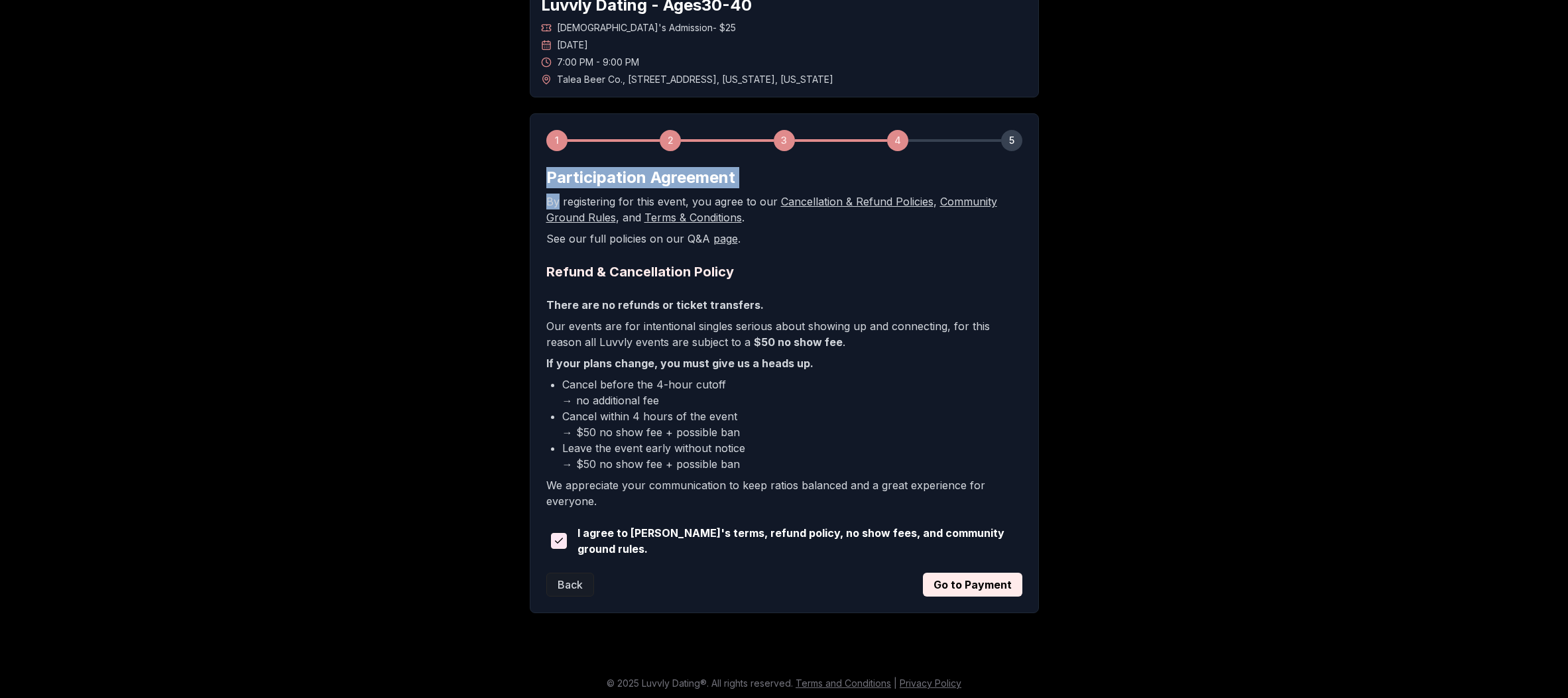
drag, startPoint x: 546, startPoint y: 177, endPoint x: 865, endPoint y: 190, distance: 319.3
click at [865, 190] on div "Participation Agreement By registering for this event, you agree to our Cancell…" at bounding box center [784, 206] width 476 height 79
click at [1276, 262] on main "EVENTS LUVVLY ⚡️ Going fast! Luvvly Dating - Ages [DEMOGRAPHIC_DATA] [DEMOGRAPH…" at bounding box center [784, 301] width 1568 height 776
click at [1218, 275] on div "Luvvly Dating - Ages [DEMOGRAPHIC_DATA] [DEMOGRAPHIC_DATA]'s Admission - $25 [D…" at bounding box center [784, 298] width 928 height 672
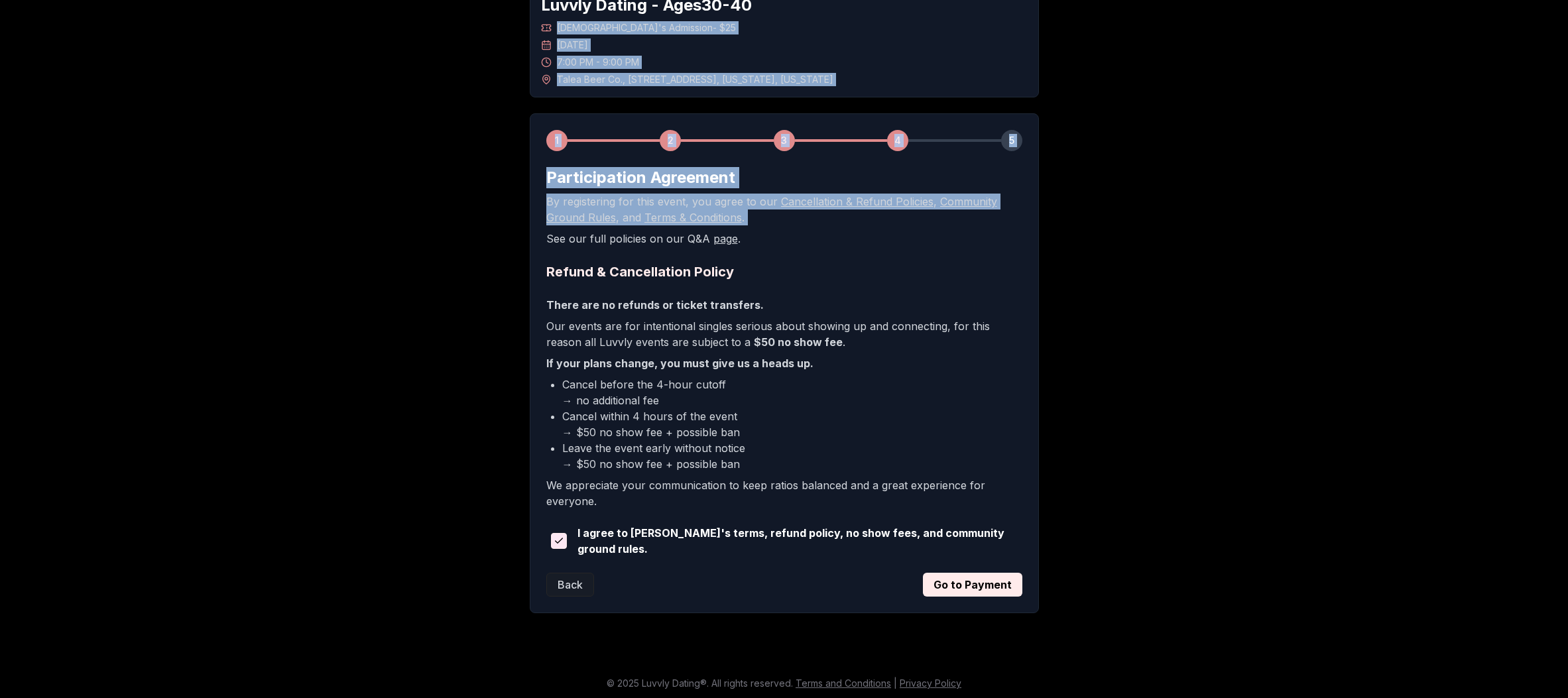
drag, startPoint x: 170, startPoint y: 93, endPoint x: 422, endPoint y: 233, distance: 288.3
click at [423, 234] on main "EVENTS LUVVLY ⚡️ Going fast! Luvvly Dating - Ages [DEMOGRAPHIC_DATA] [DEMOGRAPH…" at bounding box center [784, 301] width 1568 height 776
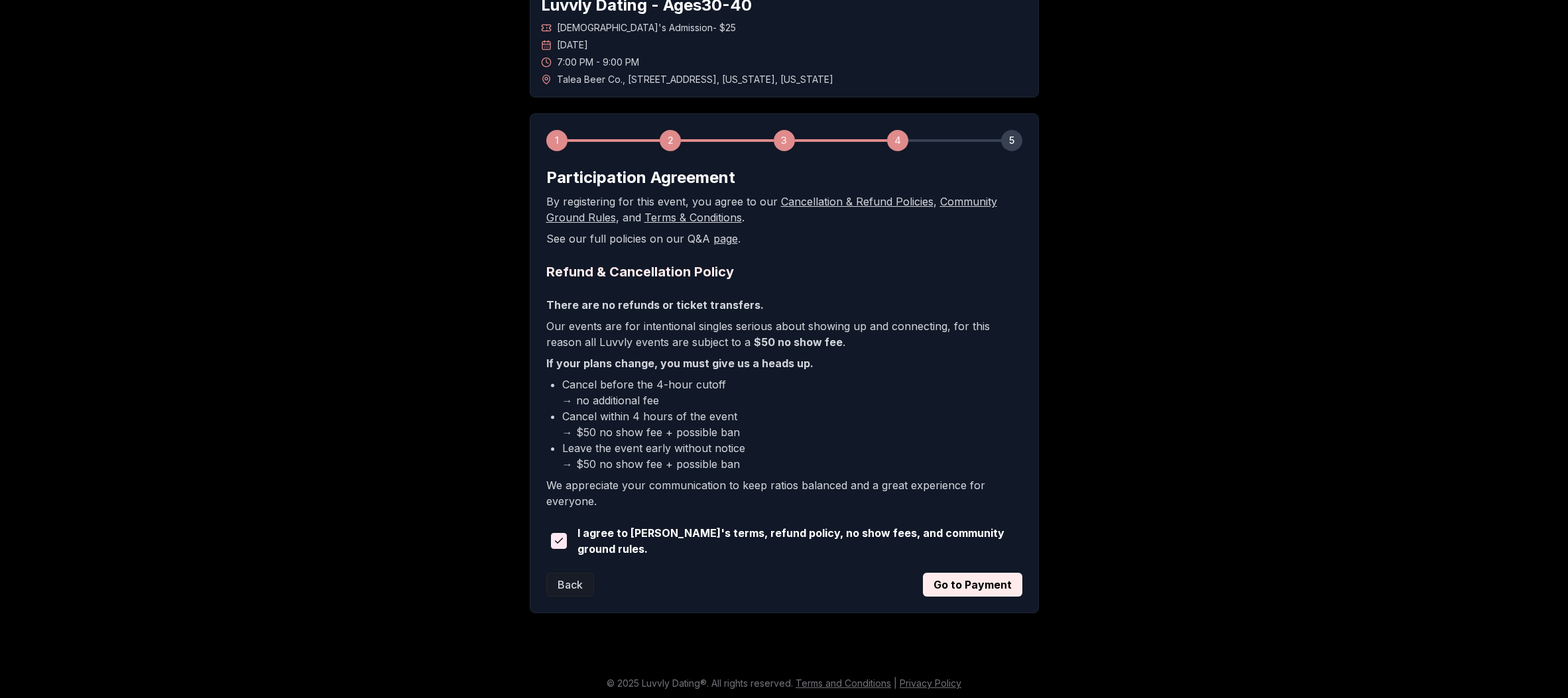
drag, startPoint x: 421, startPoint y: 232, endPoint x: 391, endPoint y: 228, distance: 30.3
click at [398, 231] on div "Luvvly Dating - Ages [DEMOGRAPHIC_DATA] [DEMOGRAPHIC_DATA]'s Admission - $25 [D…" at bounding box center [784, 298] width 928 height 672
